Goal: Information Seeking & Learning: Understand process/instructions

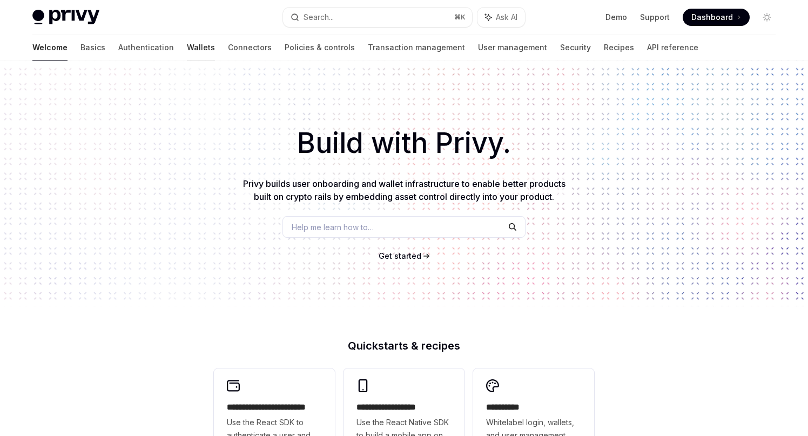
click at [187, 48] on link "Wallets" at bounding box center [201, 48] width 28 height 26
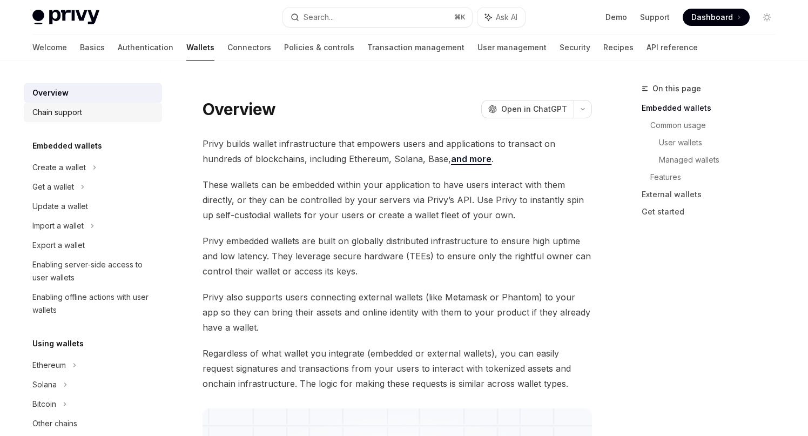
click at [64, 116] on div "Chain support" at bounding box center [57, 112] width 50 height 13
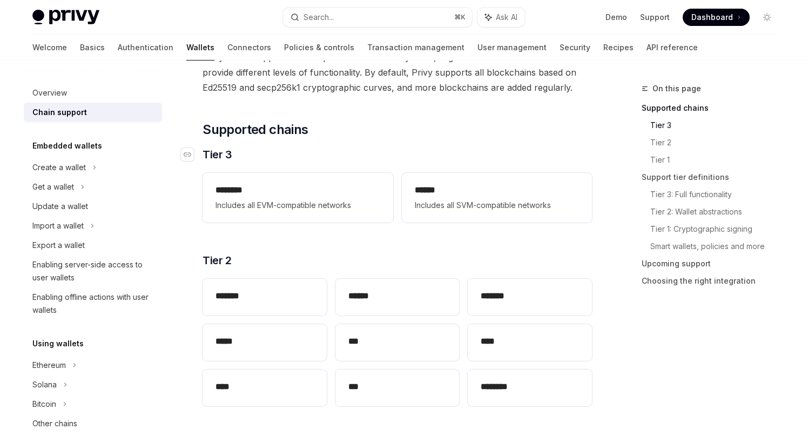
scroll to position [64, 0]
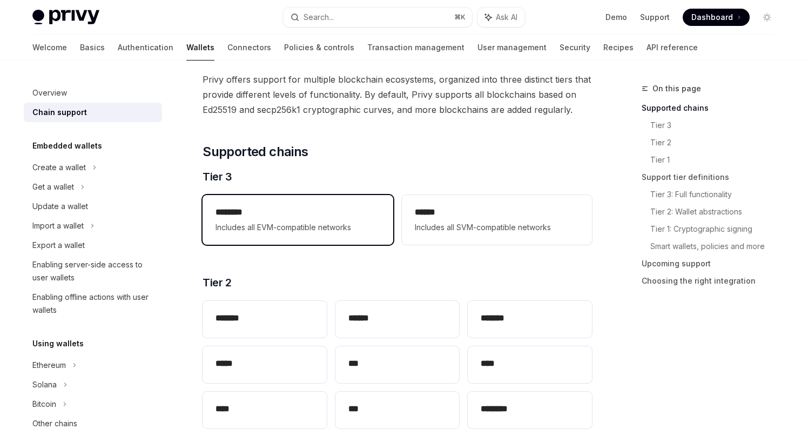
click at [254, 213] on h2 "********" at bounding box center [298, 212] width 164 height 13
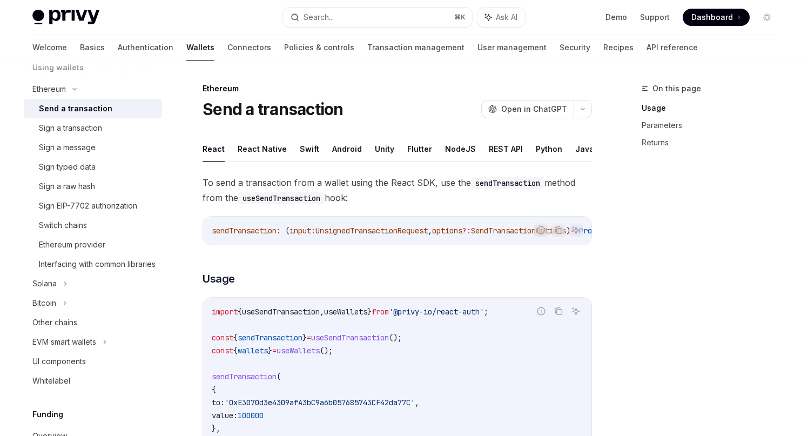
scroll to position [294, 0]
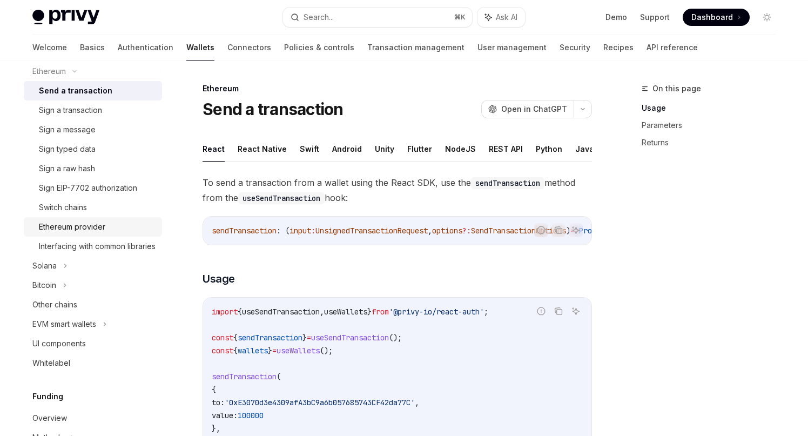
click at [65, 227] on div "Ethereum provider" at bounding box center [72, 226] width 66 height 13
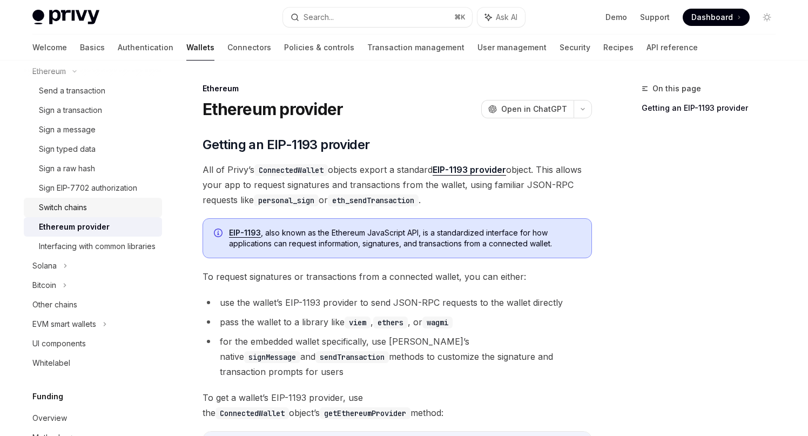
click at [66, 210] on div "Switch chains" at bounding box center [63, 207] width 48 height 13
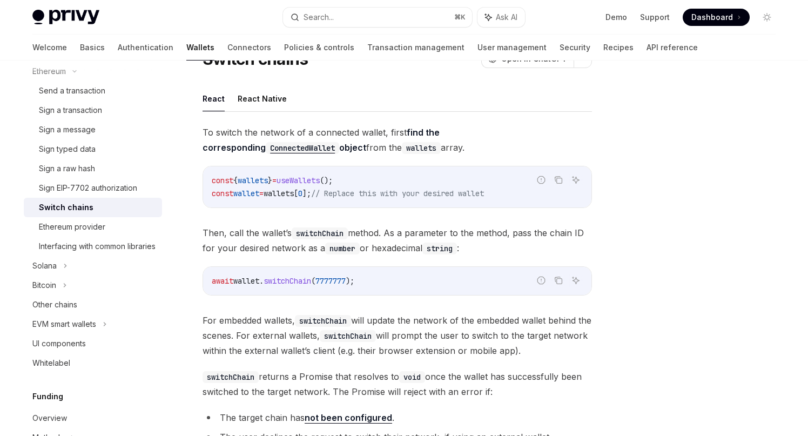
scroll to position [32, 0]
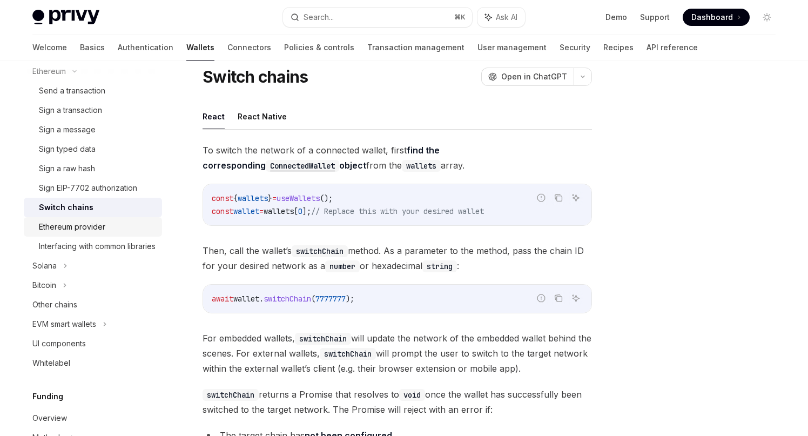
click at [91, 222] on div "Ethereum provider" at bounding box center [72, 226] width 66 height 13
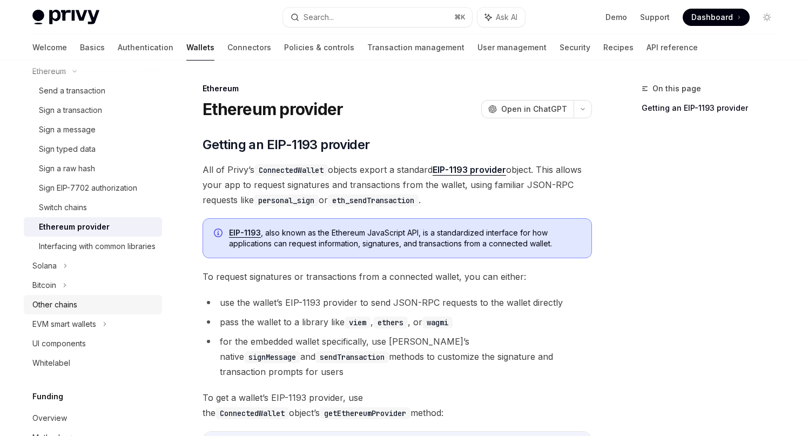
click at [62, 311] on div "Other chains" at bounding box center [54, 304] width 45 height 13
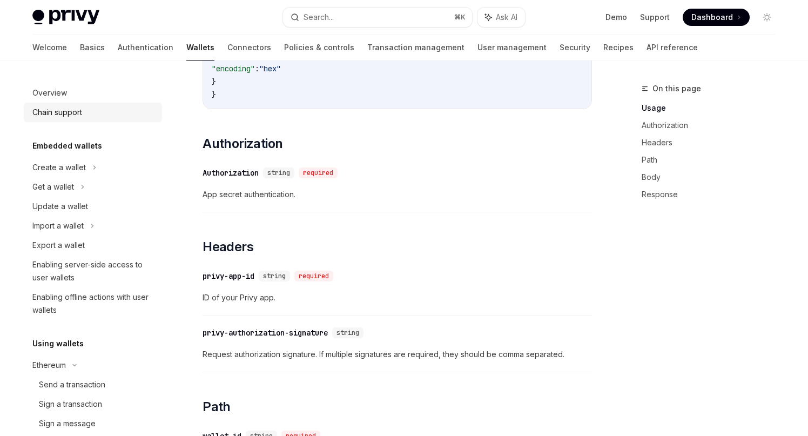
click at [50, 116] on div "Chain support" at bounding box center [57, 112] width 50 height 13
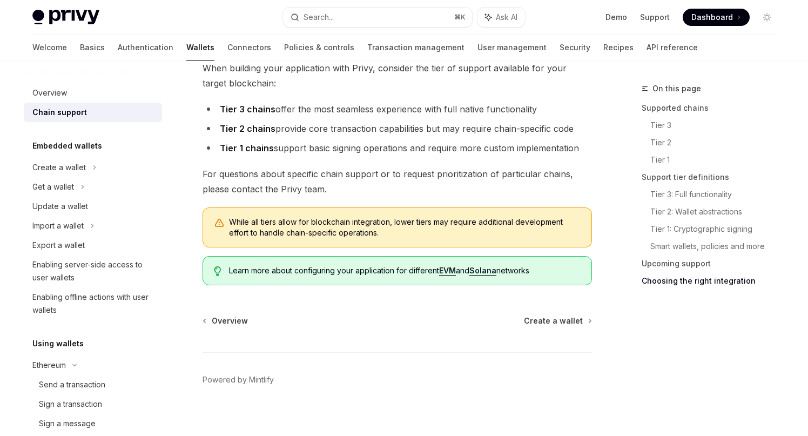
scroll to position [1353, 0]
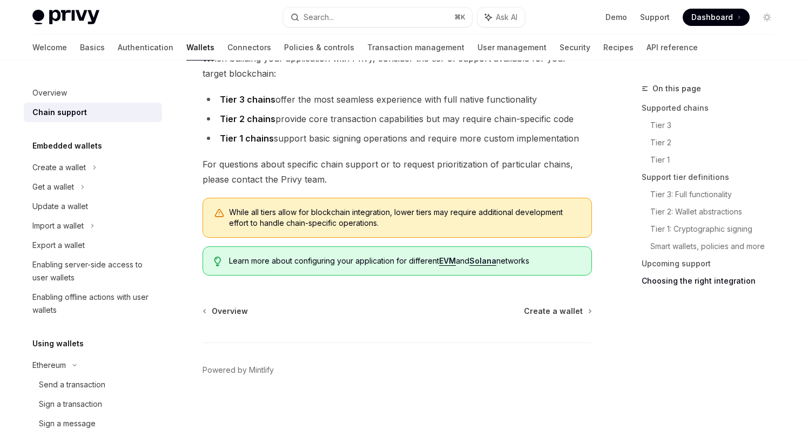
click at [452, 262] on link "EVM" at bounding box center [447, 261] width 17 height 10
type textarea "*"
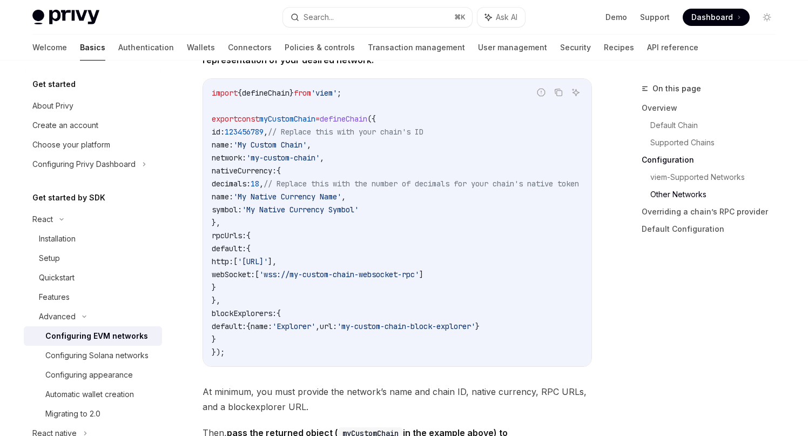
scroll to position [1903, 0]
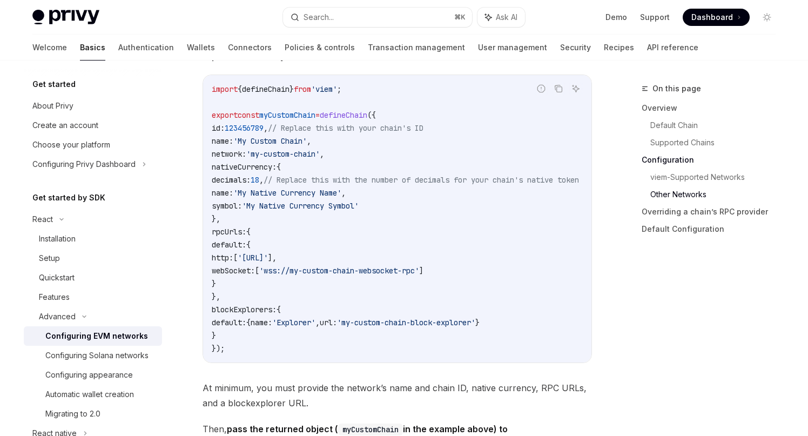
drag, startPoint x: 223, startPoint y: 119, endPoint x: 393, endPoint y: 258, distance: 219.6
click at [393, 258] on code "import { defineChain } from 'viem' ; export const myCustomChain = defineChain (…" at bounding box center [408, 219] width 393 height 272
drag, startPoint x: 222, startPoint y: 132, endPoint x: 366, endPoint y: 221, distance: 169.3
click at [366, 221] on code "import { defineChain } from 'viem' ; export const myCustomChain = defineChain (…" at bounding box center [408, 219] width 393 height 272
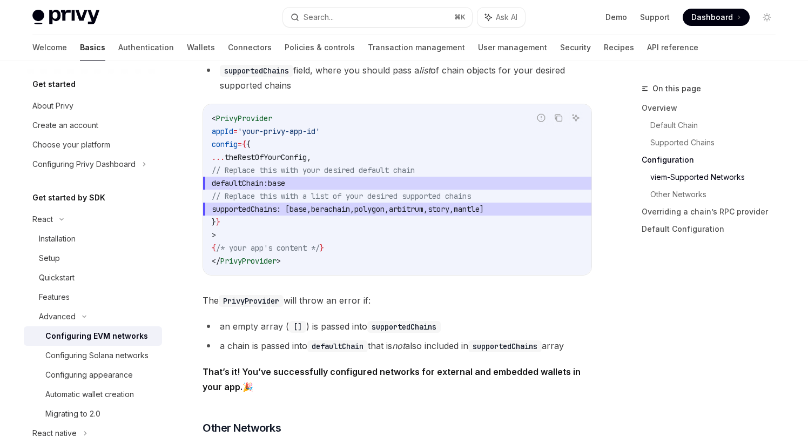
scroll to position [1423, 0]
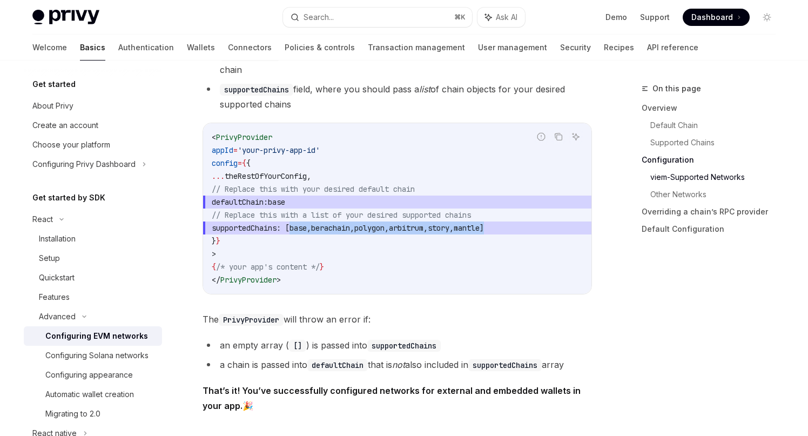
drag, startPoint x: 330, startPoint y: 227, endPoint x: 604, endPoint y: 236, distance: 274.1
click at [604, 236] on div "On this page Overview Default Chain Supported Chains Configuration viem-Support…" at bounding box center [404, 232] width 761 height 3189
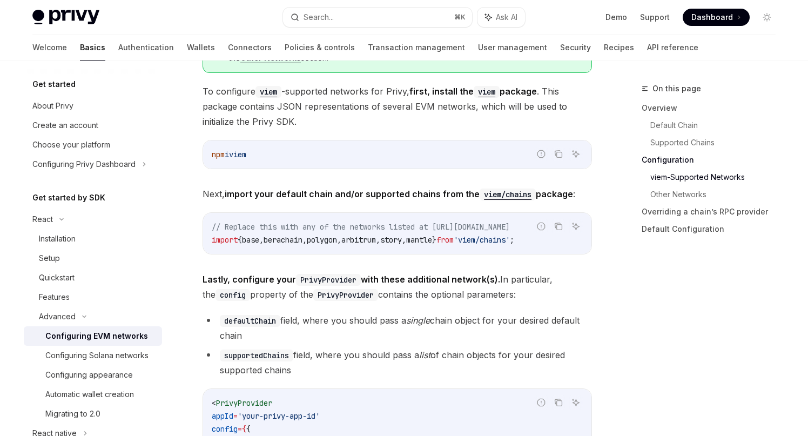
scroll to position [1154, 0]
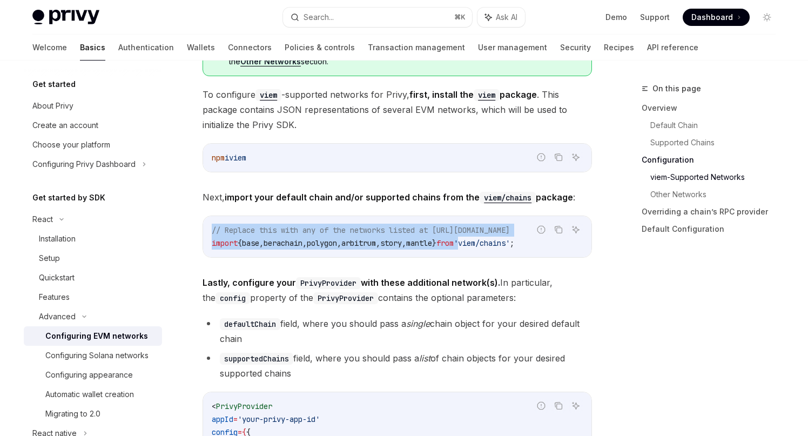
drag, startPoint x: 501, startPoint y: 242, endPoint x: 556, endPoint y: 242, distance: 54.6
click at [556, 242] on div "Report incorrect code Copy Ask AI // Replace this with any of the networks list…" at bounding box center [398, 237] width 390 height 42
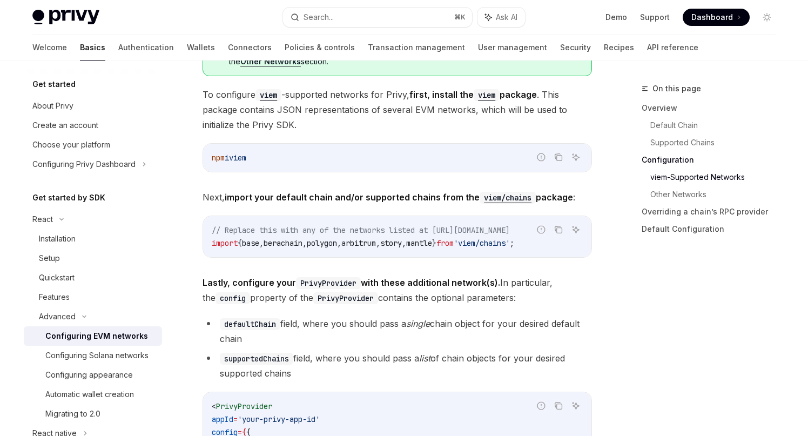
click at [568, 251] on div "// Replace this with any of the networks listed at [URL][DOMAIN_NAME] import { …" at bounding box center [397, 236] width 388 height 41
click at [259, 238] on span "base" at bounding box center [250, 243] width 17 height 10
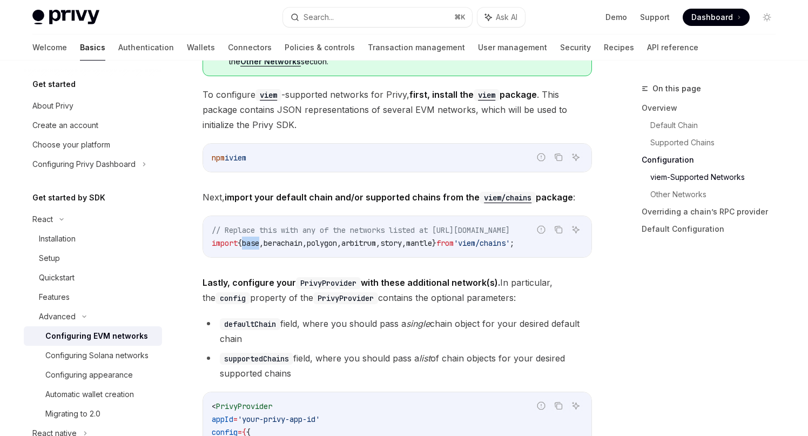
click at [259, 238] on span "base" at bounding box center [250, 243] width 17 height 10
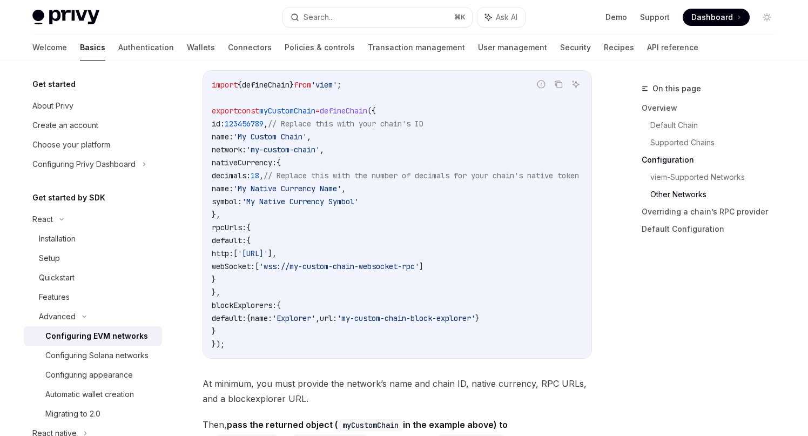
scroll to position [1914, 0]
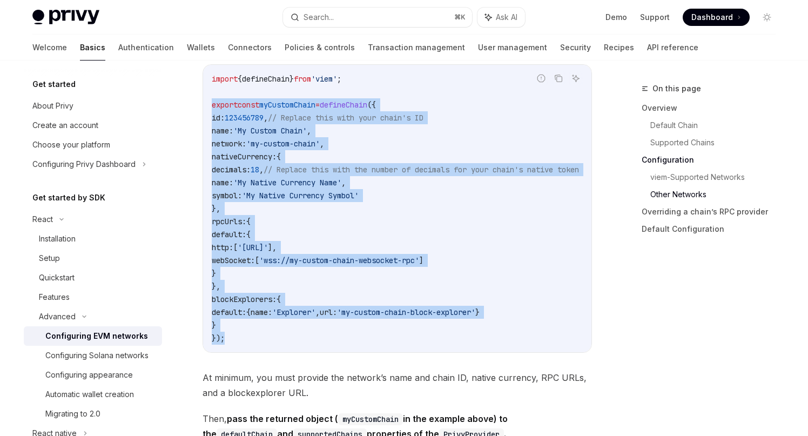
drag, startPoint x: 276, startPoint y: 342, endPoint x: 193, endPoint y: 108, distance: 248.6
